Goal: Task Accomplishment & Management: Manage account settings

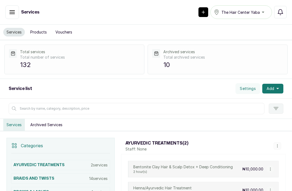
click at [52, 124] on button "Archived Services" at bounding box center [46, 125] width 39 height 12
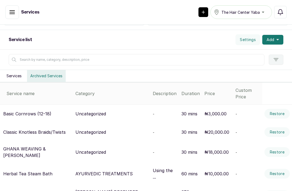
scroll to position [50, 0]
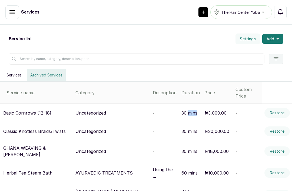
click at [271, 87] on table "Service name Category Description Duration Price Custom Price Basic Cornrows (1…" at bounding box center [146, 193] width 292 height 222
click at [275, 59] on icon "button" at bounding box center [275, 58] width 5 height 3
click at [14, 73] on button "Services" at bounding box center [14, 75] width 22 height 12
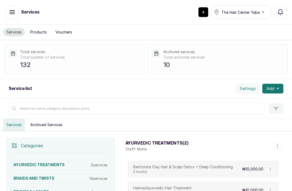
scroll to position [0, 0]
click at [247, 90] on button "Settings" at bounding box center [247, 88] width 25 height 11
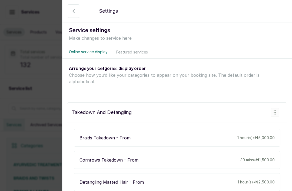
click at [273, 108] on rect "button" at bounding box center [275, 112] width 8 height 8
click at [139, 51] on button "Featured services" at bounding box center [132, 52] width 38 height 12
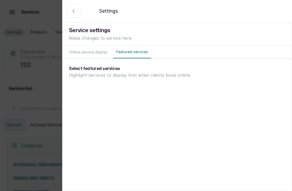
click at [137, 72] on p "Highlight services to display first when clients book online" at bounding box center [177, 75] width 216 height 6
click at [97, 50] on button "Online service display" at bounding box center [88, 52] width 45 height 12
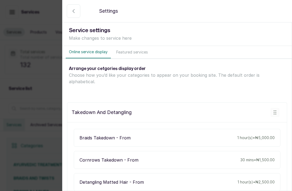
click at [73, 12] on icon "button" at bounding box center [73, 11] width 6 height 6
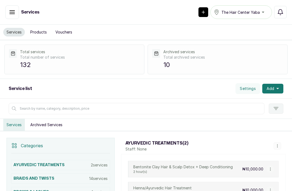
click at [253, 88] on button "Settings" at bounding box center [247, 88] width 25 height 11
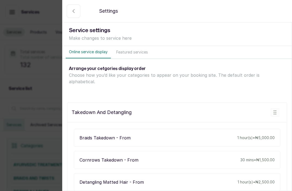
click at [70, 11] on icon "button" at bounding box center [73, 11] width 6 height 6
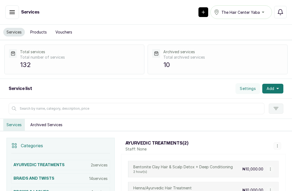
click at [274, 88] on button "Add" at bounding box center [272, 89] width 21 height 10
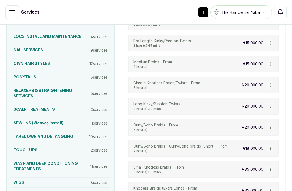
scroll to position [265, 0]
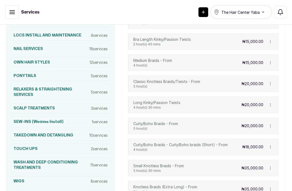
click at [90, 136] on p "10 services" at bounding box center [98, 135] width 18 height 5
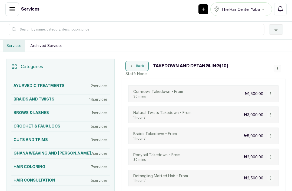
scroll to position [74, 0]
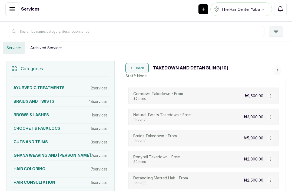
click at [278, 67] on button "button" at bounding box center [277, 71] width 8 height 8
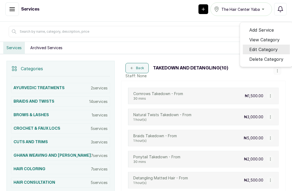
click at [271, 46] on span "Edit Category" at bounding box center [263, 49] width 28 height 6
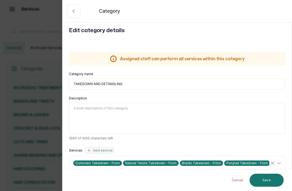
click at [153, 113] on textarea "Description" at bounding box center [177, 118] width 216 height 31
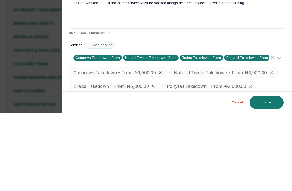
scroll to position [32, 0]
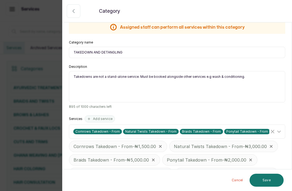
type textarea "Takedowns are not a stand-alone service. Must be booked alongside other service…"
click at [132, 143] on div "Cornrows Takedown - From - ₦1,500.00" at bounding box center [118, 146] width 98 height 11
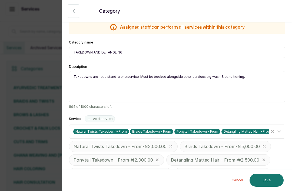
click at [147, 146] on p "Natural Twists Takedown - From - ₦3,000.00" at bounding box center [119, 146] width 93 height 6
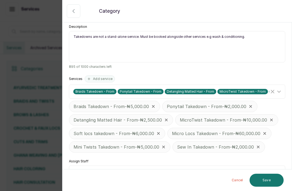
scroll to position [71, 0]
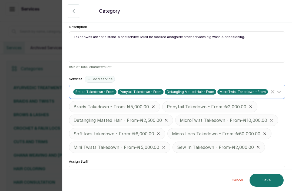
click at [279, 94] on icon at bounding box center [278, 92] width 6 height 6
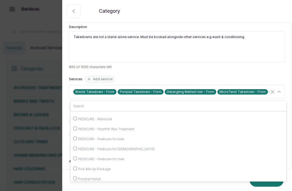
scroll to position [916, 0]
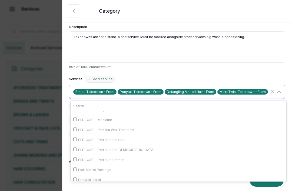
click at [121, 62] on span "Natural Twists Takedown - From" at bounding box center [103, 60] width 51 height 4
click at [77, 61] on input "Natural Twists Takedown - From" at bounding box center [75, 60] width 4 height 4
checkbox input "true"
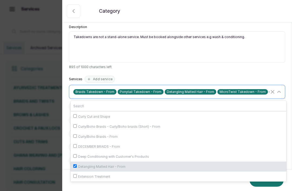
scroll to position [240, 0]
click at [108, 109] on span "Cornrows Takedown - From" at bounding box center [100, 106] width 44 height 4
click at [77, 107] on input "Cornrows Takedown - From" at bounding box center [75, 106] width 4 height 4
checkbox input "true"
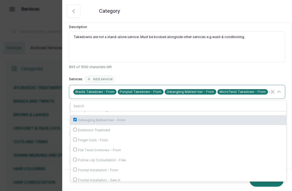
scroll to position [288, 0]
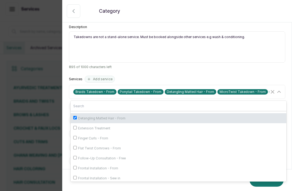
click at [276, 55] on textarea "Takedowns are not a stand-alone service. Must be booked alongside other service…" at bounding box center [177, 46] width 216 height 31
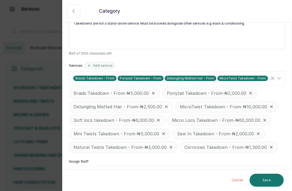
scroll to position [17, 0]
click at [272, 171] on div "Select..." at bounding box center [174, 173] width 202 height 4
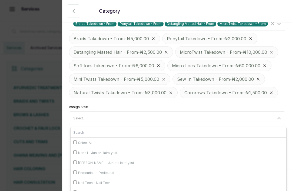
scroll to position [0, 0]
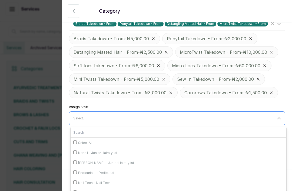
click at [76, 150] on input "Nene I - Junior Hairstylist" at bounding box center [75, 152] width 4 height 4
checkbox input "true"
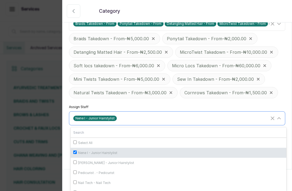
click at [76, 160] on input "[PERSON_NAME] - Junior Hairstylist" at bounding box center [75, 162] width 4 height 4
checkbox input "true"
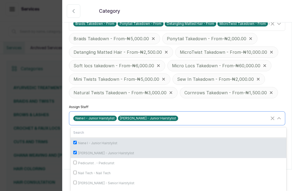
scroll to position [16, 0]
click at [76, 181] on input "[PERSON_NAME] - Senior Hairstylist" at bounding box center [75, 183] width 4 height 4
checkbox input "true"
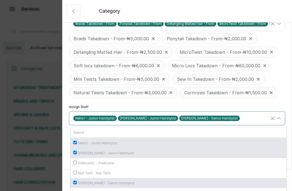
click at [74, 191] on input "[PERSON_NAME] - Senior Hairstylist" at bounding box center [75, 193] width 4 height 4
checkbox input "true"
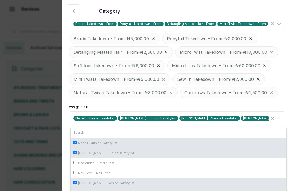
checkbox input "true"
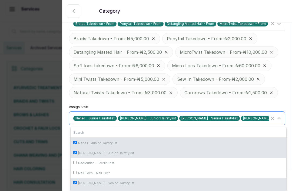
scroll to position [17, 0]
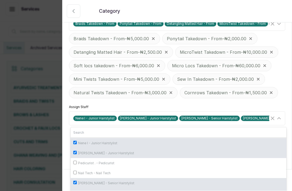
click at [282, 79] on div "Braids Takedown - From - ₦5,000.00 Ponytail Takedown - From - ₦2,000.00 Detangl…" at bounding box center [177, 65] width 216 height 65
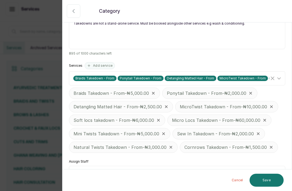
click at [267, 180] on button "Save" at bounding box center [266, 180] width 34 height 13
click at [239, 179] on button "Cancel" at bounding box center [237, 180] width 20 height 13
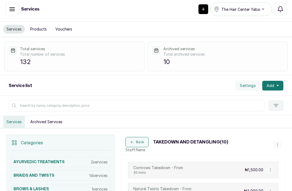
scroll to position [0, 0]
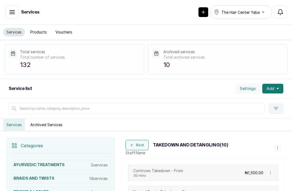
click at [14, 12] on icon "button" at bounding box center [12, 12] width 6 height 6
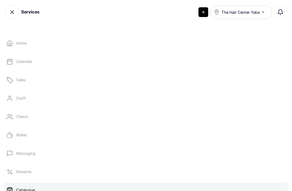
click at [21, 97] on p "Staff" at bounding box center [21, 98] width 10 height 5
